Goal: Task Accomplishment & Management: Use online tool/utility

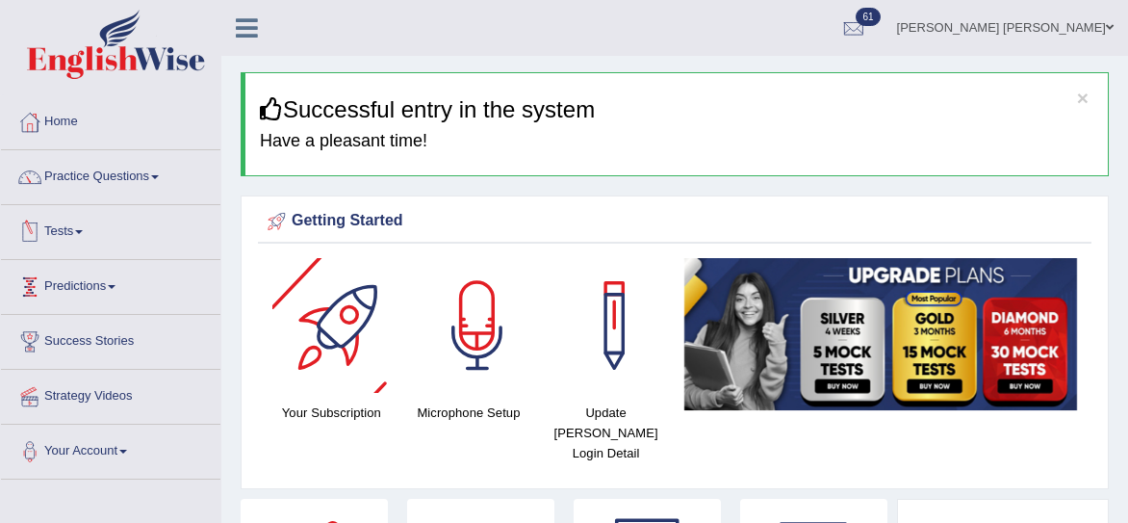
click at [53, 232] on link "Tests" at bounding box center [110, 229] width 219 height 48
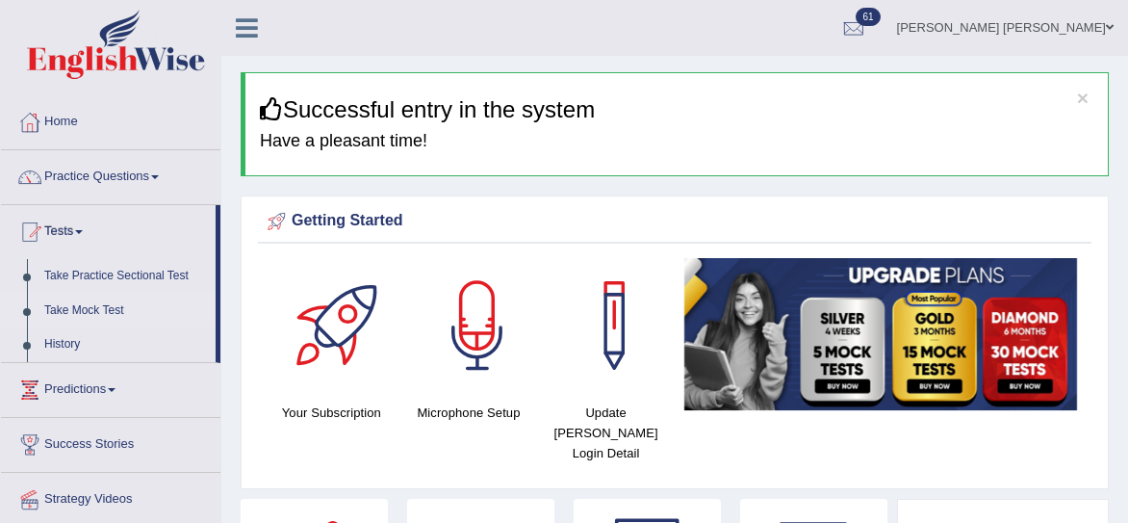
click at [100, 308] on link "Take Mock Test" at bounding box center [126, 311] width 180 height 35
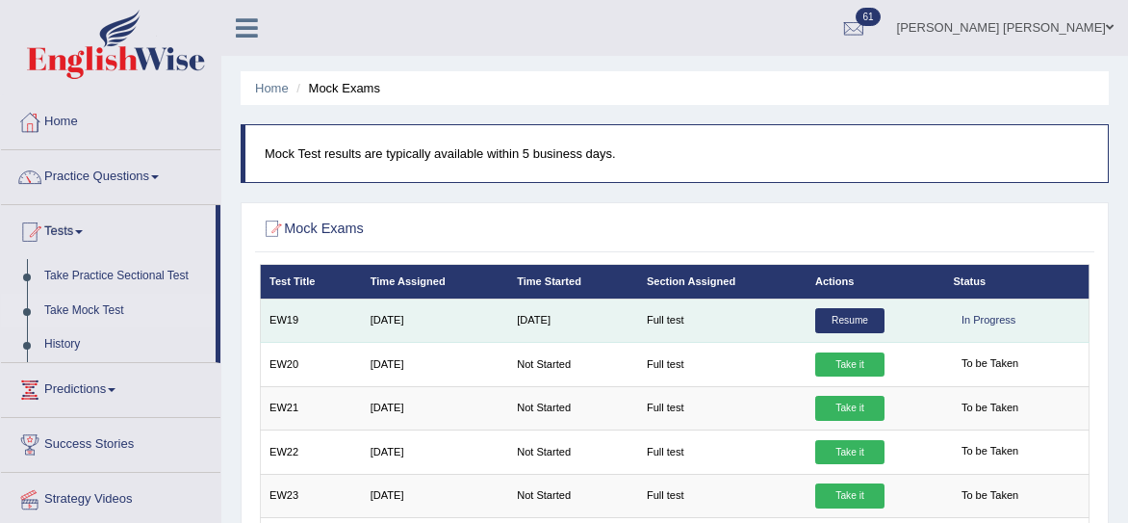
click at [853, 322] on link "Resume" at bounding box center [849, 320] width 69 height 25
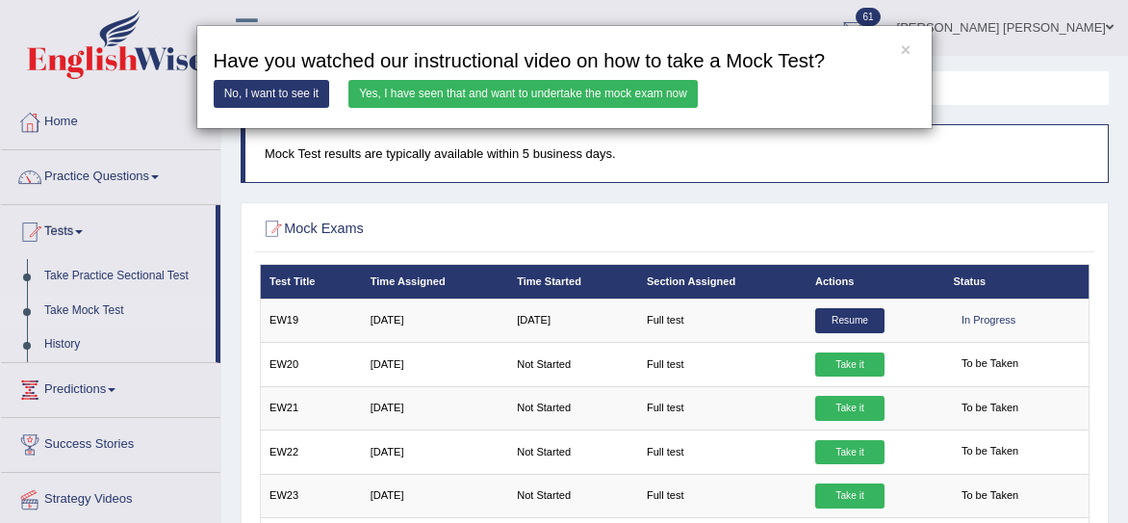
click at [438, 101] on link "Yes, I have seen that and want to undertake the mock exam now" at bounding box center [522, 94] width 349 height 28
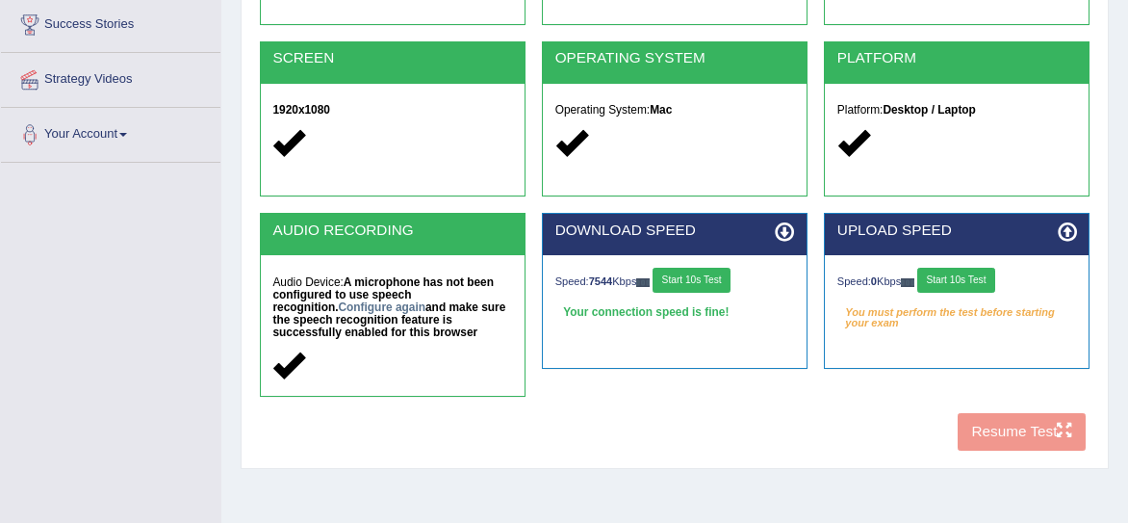
click at [951, 282] on button "Start 10s Test" at bounding box center [956, 280] width 78 height 25
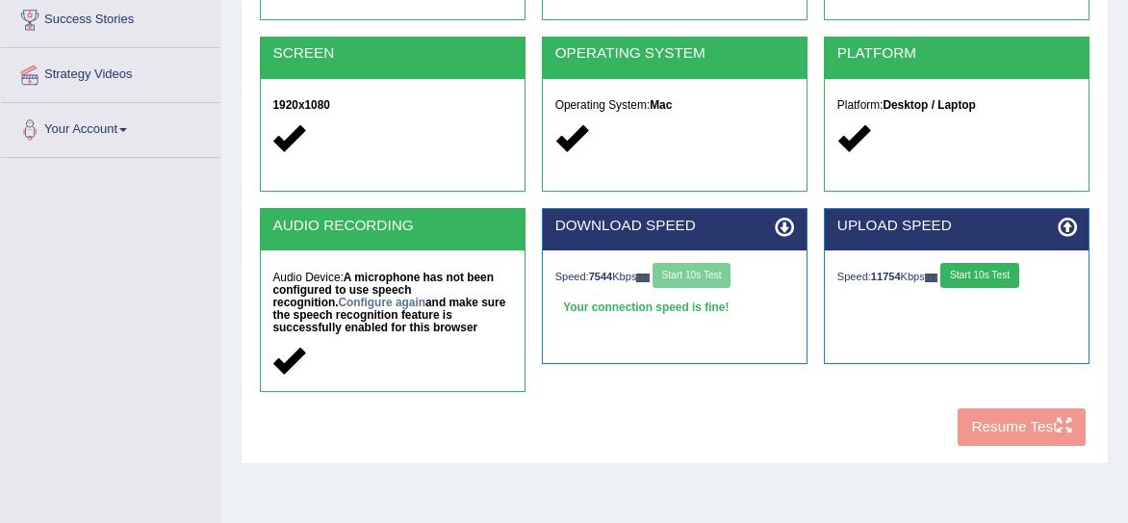
click at [970, 270] on button "Start 10s Test" at bounding box center [979, 275] width 78 height 25
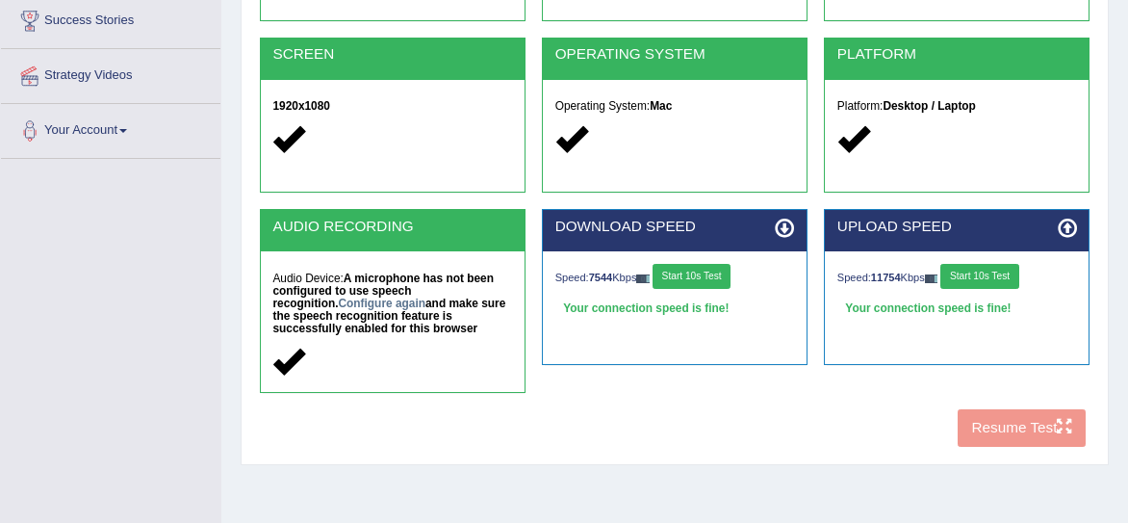
scroll to position [321, 0]
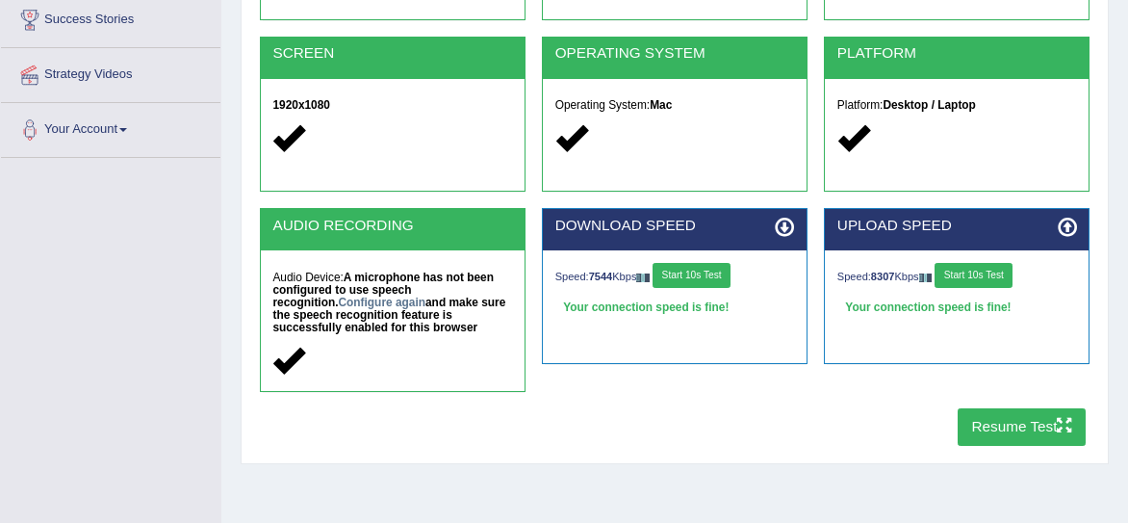
click at [1005, 420] on button "Resume Test" at bounding box center [1022, 427] width 128 height 38
